Goal: Task Accomplishment & Management: Manage account settings

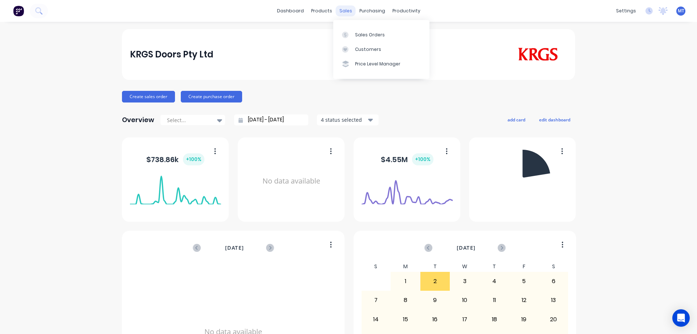
click at [346, 12] on div "sales" at bounding box center [346, 10] width 20 height 11
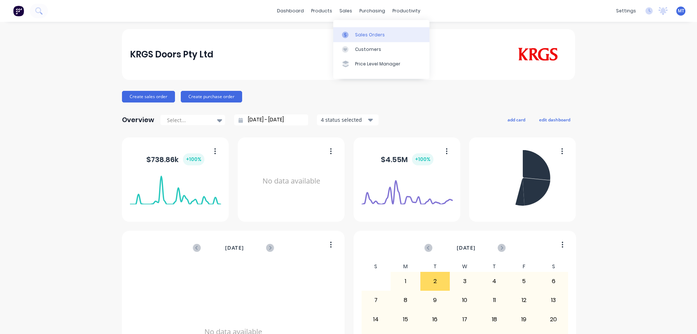
click at [355, 41] on link "Sales Orders" at bounding box center [381, 34] width 96 height 15
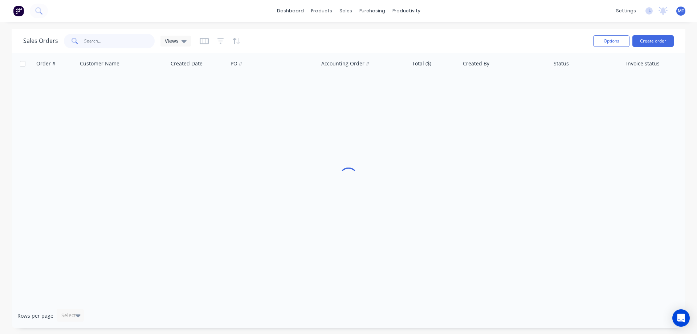
click at [123, 42] on input "text" at bounding box center [119, 41] width 71 height 15
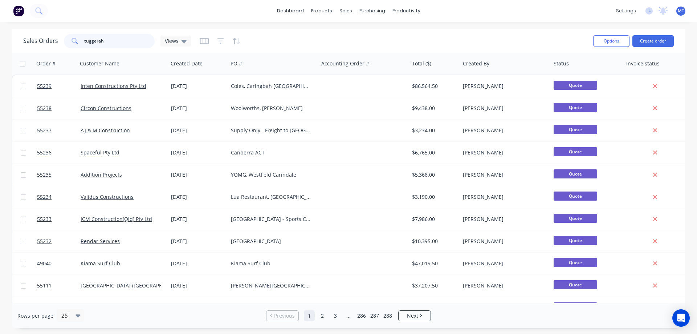
type input "tuggerah"
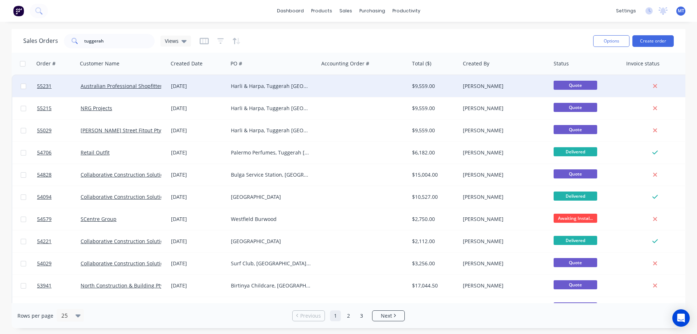
click at [216, 84] on div "[DATE]" at bounding box center [198, 85] width 54 height 7
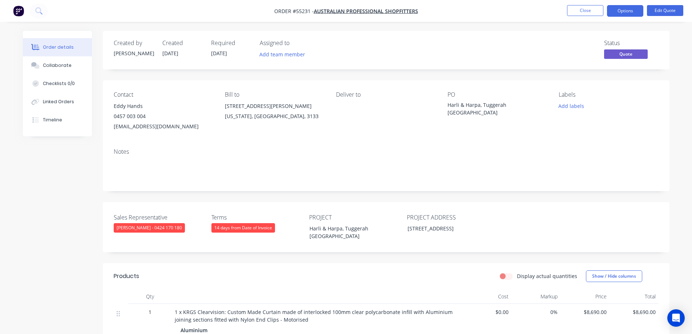
scroll to position [145, 0]
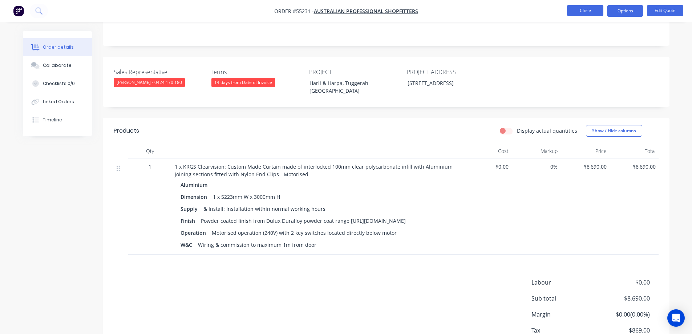
click at [572, 10] on button "Close" at bounding box center [585, 10] width 36 height 11
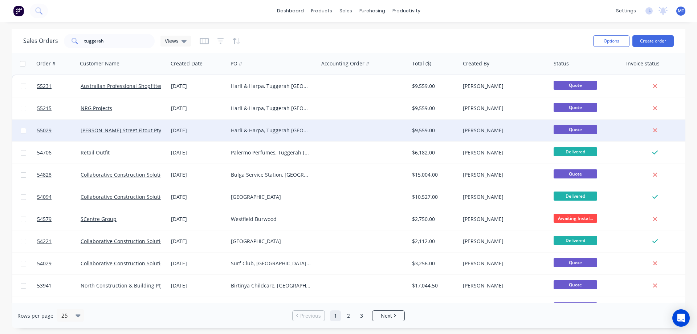
click at [241, 130] on div "Harli & Harpa, Tuggerah [GEOGRAPHIC_DATA]" at bounding box center [271, 130] width 81 height 7
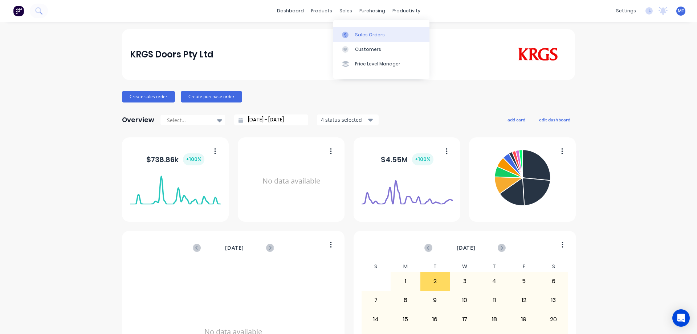
click at [347, 35] on icon at bounding box center [345, 35] width 7 height 7
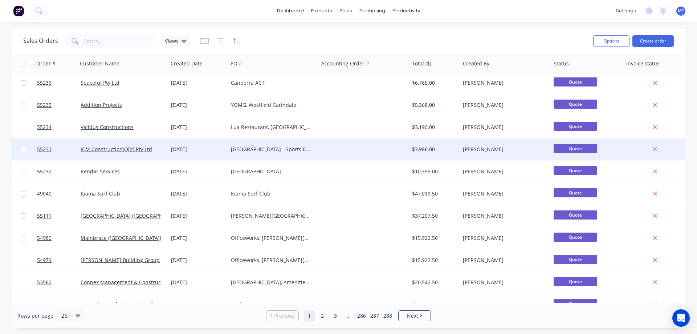
scroll to position [73, 0]
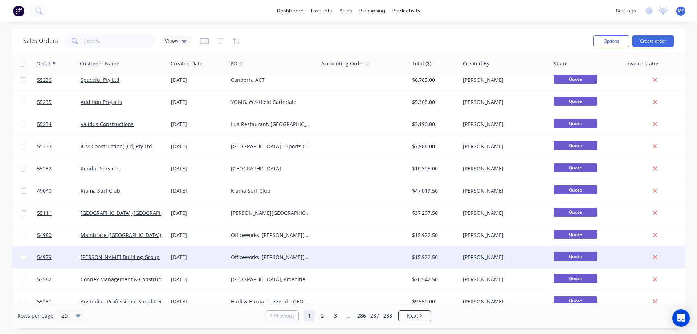
click at [317, 259] on div "Officeworks, [PERSON_NAME][GEOGRAPHIC_DATA]" at bounding box center [273, 257] width 91 height 22
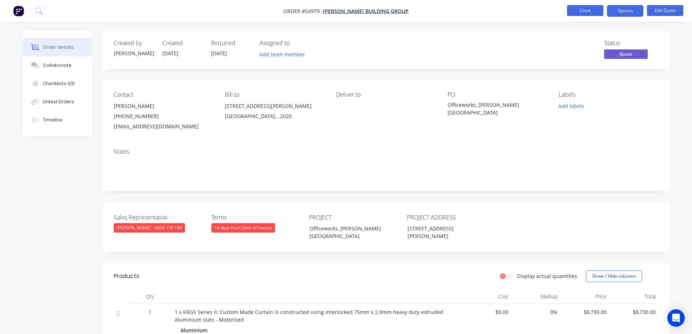
click at [576, 9] on button "Close" at bounding box center [585, 10] width 36 height 11
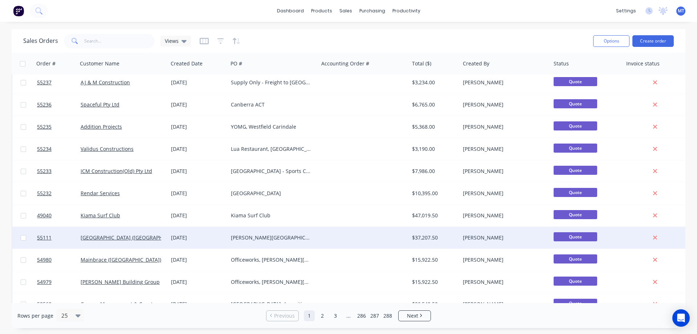
scroll to position [73, 0]
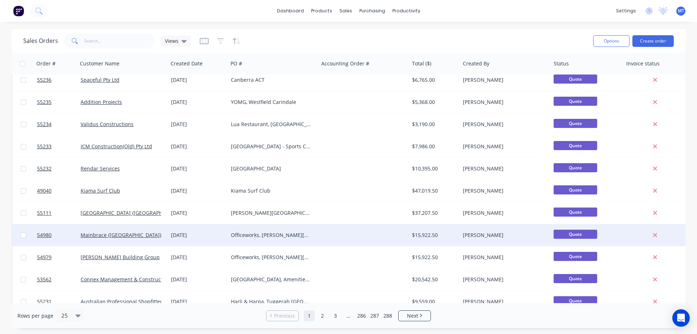
click at [287, 236] on div "Officeworks, [PERSON_NAME][GEOGRAPHIC_DATA]" at bounding box center [271, 234] width 81 height 7
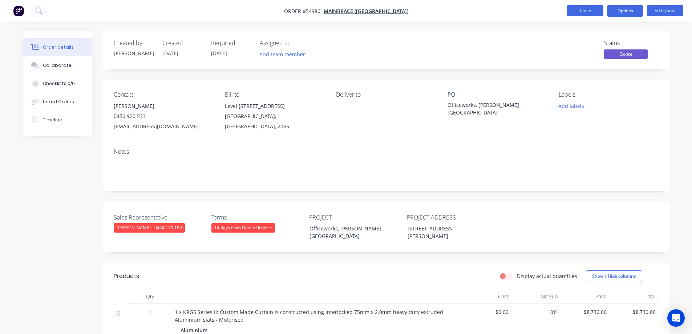
click at [575, 5] on button "Close" at bounding box center [585, 10] width 36 height 11
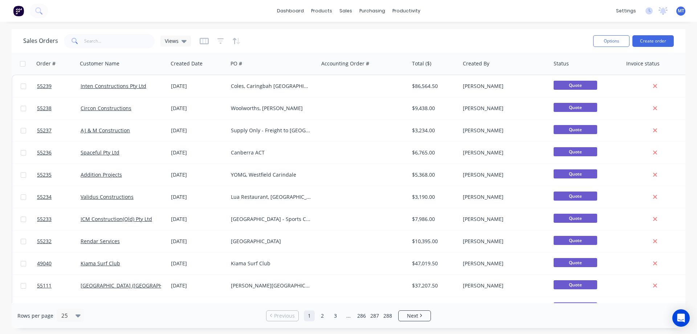
scroll to position [109, 0]
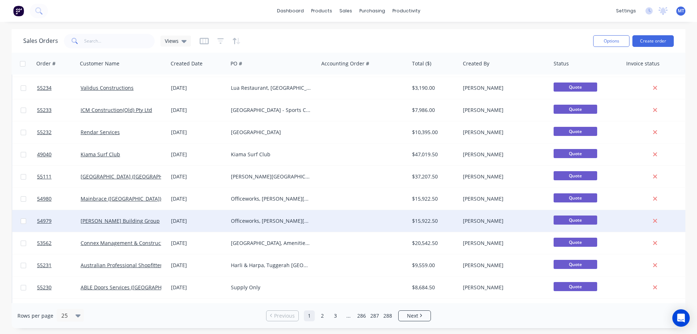
click at [303, 219] on div "Officeworks, [PERSON_NAME][GEOGRAPHIC_DATA]" at bounding box center [271, 220] width 81 height 7
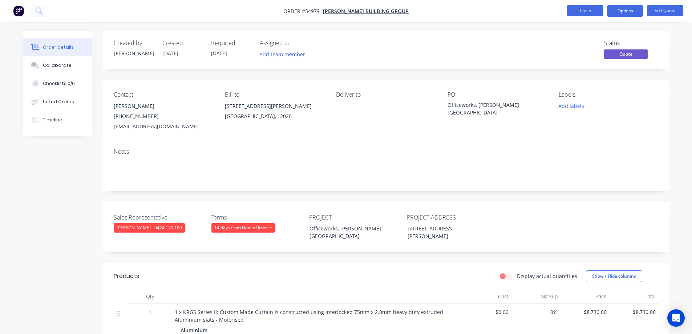
click at [594, 7] on button "Close" at bounding box center [585, 10] width 36 height 11
